Goal: Ask a question

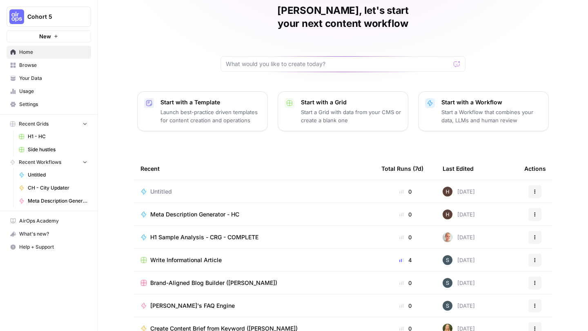
scroll to position [38, 0]
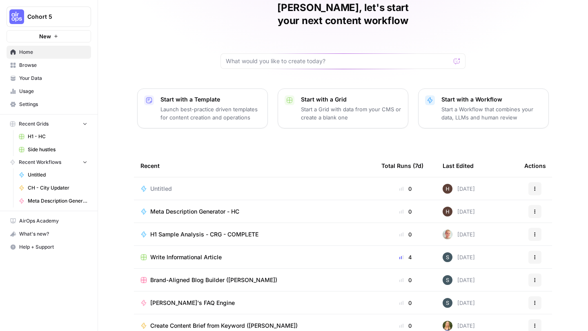
click at [185, 231] on span "H1 Sample Analysis - CRG - COMPLETE" at bounding box center [204, 235] width 108 height 8
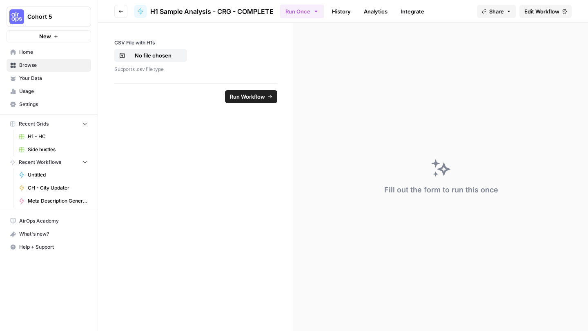
click at [532, 11] on span "Edit Workflow" at bounding box center [541, 11] width 35 height 8
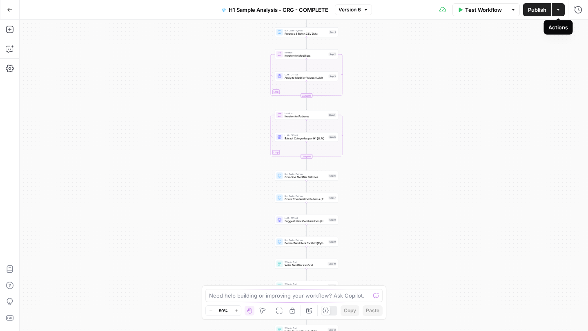
click at [560, 13] on button "Actions" at bounding box center [557, 9] width 13 height 13
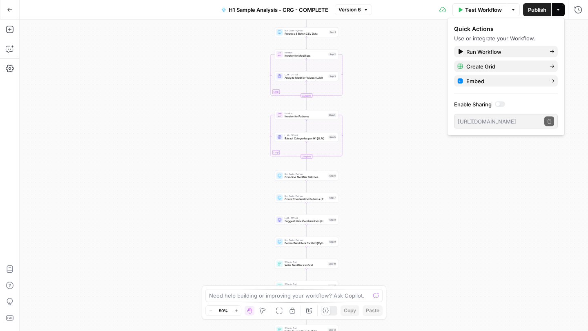
click at [430, 46] on div "Workflow Set Inputs Inputs Run Code · Python Process & Batch CSV Data Step 1 Lo…" at bounding box center [304, 176] width 568 height 312
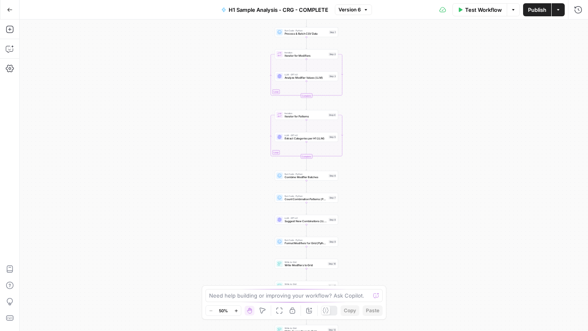
click at [511, 10] on icon "button" at bounding box center [513, 9] width 5 height 5
click at [404, 78] on div "Workflow Set Inputs Inputs Run Code · Python Process & Batch CSV Data Step 1 Lo…" at bounding box center [304, 176] width 568 height 312
click at [234, 312] on icon "button" at bounding box center [236, 311] width 4 height 4
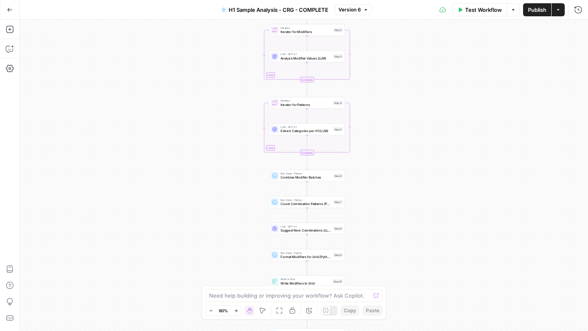
click at [234, 312] on icon "button" at bounding box center [236, 311] width 4 height 4
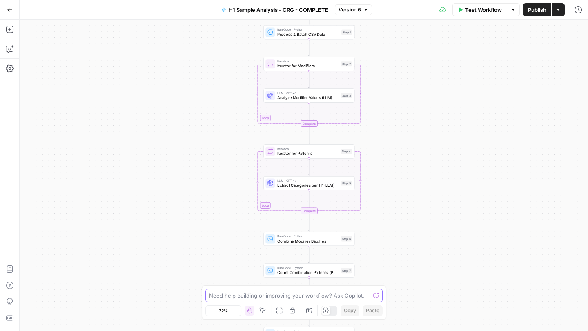
click at [258, 298] on textarea at bounding box center [289, 296] width 161 height 8
type textarea "How long"
type textarea "How are we"
type textarea "W"
type textarea "There are some interat"
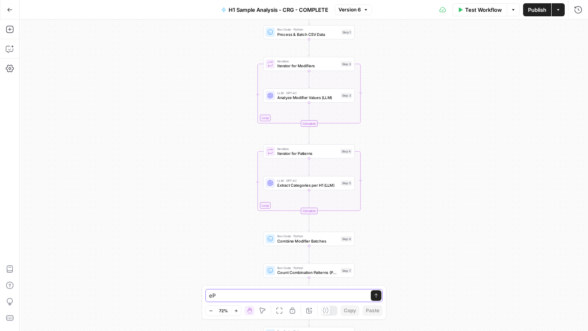
type textarea "e"
type textarea "Explain to me how this works"
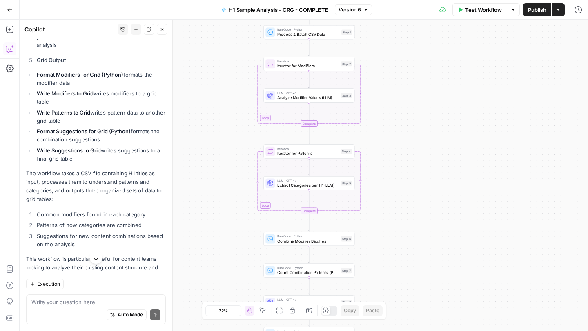
scroll to position [457, 0]
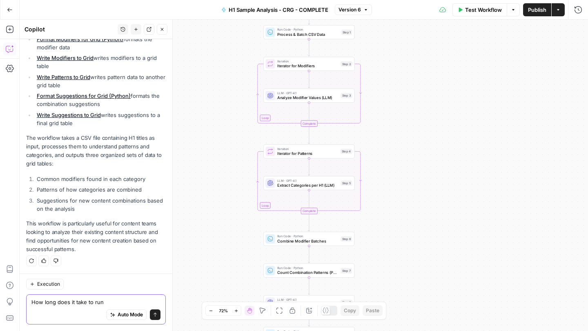
type textarea "How long does it take to run?"
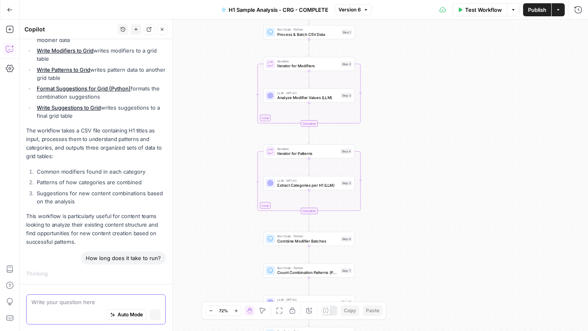
scroll to position [464, 0]
